Goal: Task Accomplishment & Management: Complete application form

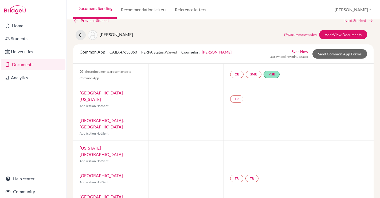
scroll to position [9, 0]
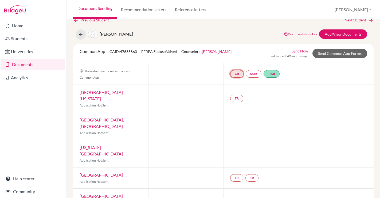
click at [233, 72] on link "CR" at bounding box center [236, 73] width 13 height 7
click at [237, 60] on link "Counselor recommendation" at bounding box center [236, 57] width 47 height 5
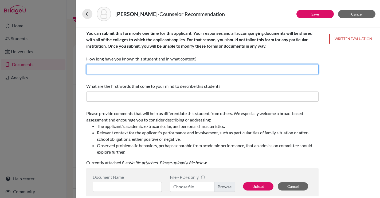
click at [124, 73] on input "text" at bounding box center [202, 69] width 232 height 10
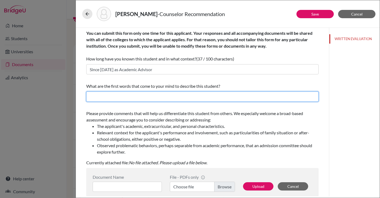
click at [105, 96] on input "text" at bounding box center [202, 96] width 232 height 10
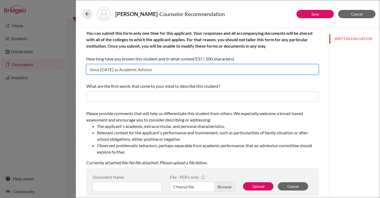
click at [124, 70] on input "Since [DATE] as Academic Advisor" at bounding box center [202, 69] width 232 height 10
type input "Since [DATE] as Academic Advisor"
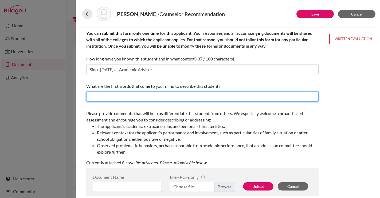
click at [103, 93] on input "text" at bounding box center [202, 96] width 232 height 10
paste input "Resilient, Inclusive, Analytical"
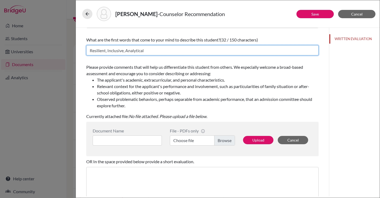
scroll to position [52, 0]
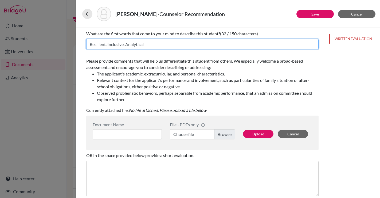
type input "Resilient, Inclusive, Analytical"
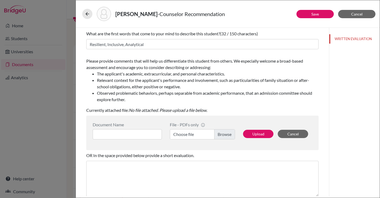
click at [147, 68] on span "Please provide comments that will help us differentiate this student from other…" at bounding box center [202, 80] width 232 height 44
click at [112, 131] on input at bounding box center [127, 134] width 69 height 10
type input "Counselor Recommendation"
click at [225, 133] on label "Choose file" at bounding box center [202, 134] width 65 height 10
click at [225, 133] on input "Choose file" at bounding box center [202, 134] width 65 height 10
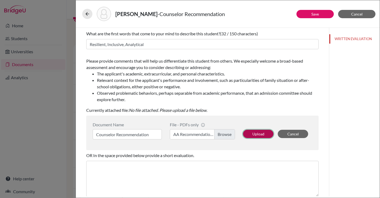
click at [256, 133] on button "Upload" at bounding box center [258, 133] width 30 height 8
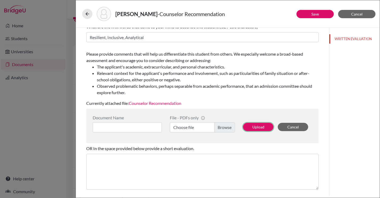
scroll to position [100, 0]
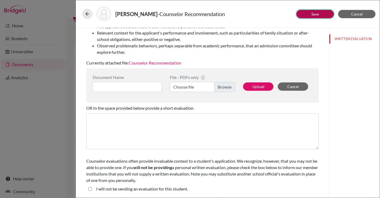
click at [314, 14] on link "Save" at bounding box center [314, 14] width 7 height 5
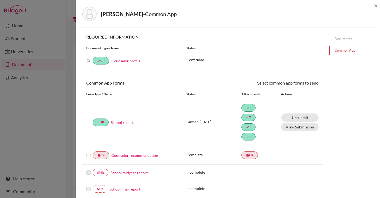
click at [87, 152] on label at bounding box center [88, 152] width 4 height 0
click at [0, 0] on input "checkbox" at bounding box center [0, 0] width 0 height 0
click at [307, 84] on link "Send" at bounding box center [307, 84] width 22 height 8
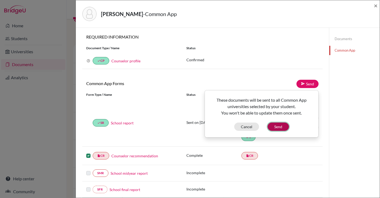
click at [279, 126] on button "Send" at bounding box center [278, 126] width 21 height 8
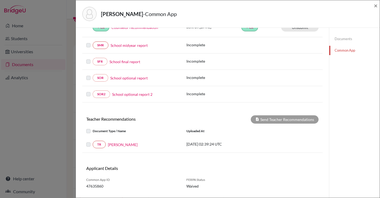
scroll to position [140, 0]
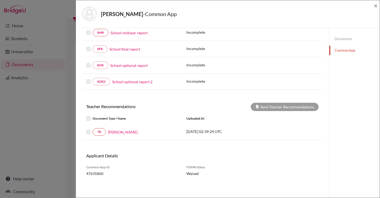
click at [93, 115] on label at bounding box center [93, 115] width 0 height 0
click at [100, 132] on link "TR" at bounding box center [99, 131] width 13 height 7
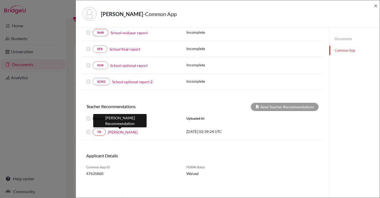
click at [117, 132] on link "[PERSON_NAME]" at bounding box center [123, 132] width 30 height 6
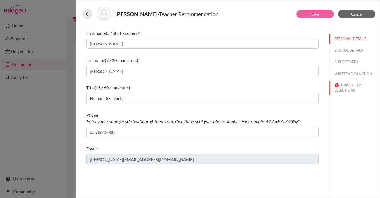
click at [350, 85] on button "UNIVERSITY SELECTIONS" at bounding box center [354, 87] width 50 height 14
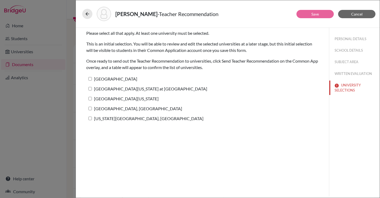
click at [91, 78] on input "[GEOGRAPHIC_DATA]" at bounding box center [89, 78] width 3 height 3
checkbox input "true"
click at [91, 89] on input "[GEOGRAPHIC_DATA][US_STATE] at [GEOGRAPHIC_DATA]" at bounding box center [89, 88] width 3 height 3
checkbox input "true"
click at [90, 98] on input "[GEOGRAPHIC_DATA][US_STATE]" at bounding box center [89, 98] width 3 height 3
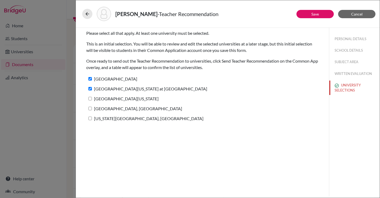
checkbox input "true"
click at [90, 110] on label "[GEOGRAPHIC_DATA], [GEOGRAPHIC_DATA]" at bounding box center [134, 108] width 96 height 8
click at [90, 110] on input "[GEOGRAPHIC_DATA], [GEOGRAPHIC_DATA]" at bounding box center [89, 108] width 3 height 3
checkbox input "true"
click at [90, 121] on label "[US_STATE][GEOGRAPHIC_DATA], [GEOGRAPHIC_DATA]" at bounding box center [144, 118] width 117 height 8
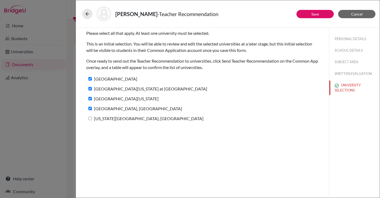
click at [90, 120] on input "[US_STATE][GEOGRAPHIC_DATA], [GEOGRAPHIC_DATA]" at bounding box center [89, 117] width 3 height 3
checkbox input "true"
click at [313, 15] on link "Save" at bounding box center [314, 14] width 7 height 5
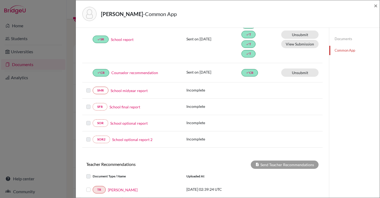
scroll to position [140, 0]
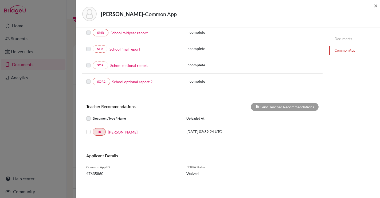
click at [93, 128] on label at bounding box center [93, 128] width 0 height 0
click at [0, 0] on input "checkbox" at bounding box center [0, 0] width 0 height 0
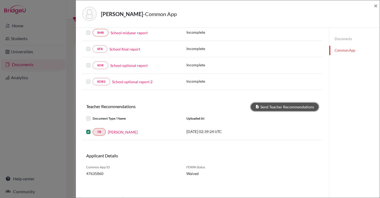
click at [279, 108] on button "Send Teacher Recommendations" at bounding box center [285, 107] width 68 height 8
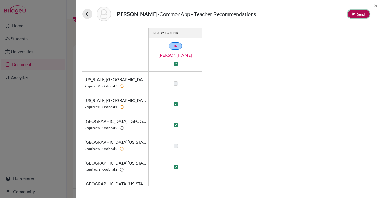
click at [359, 14] on button "Send" at bounding box center [359, 14] width 22 height 8
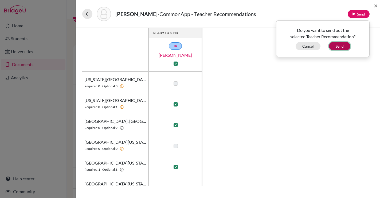
click at [341, 46] on button "Send" at bounding box center [339, 46] width 21 height 8
checkbox input "false"
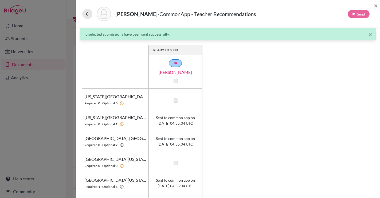
scroll to position [32, 0]
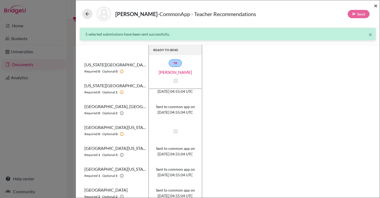
click at [376, 7] on span "×" at bounding box center [376, 6] width 4 height 8
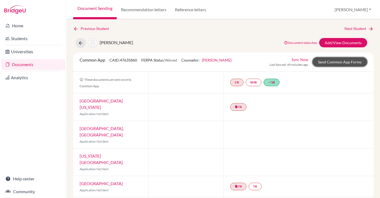
click at [338, 64] on link "Send Common App Forms" at bounding box center [339, 61] width 55 height 9
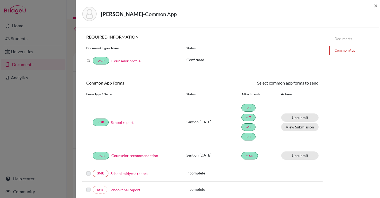
click at [341, 38] on link "Documents" at bounding box center [354, 38] width 50 height 9
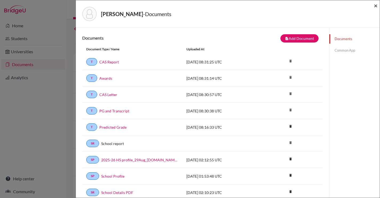
click at [377, 5] on span "×" at bounding box center [376, 6] width 4 height 8
